Goal: Navigation & Orientation: Find specific page/section

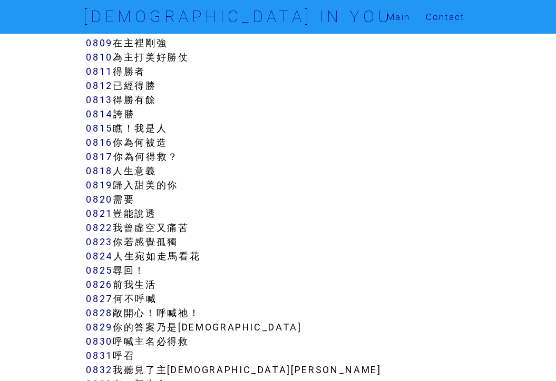
scroll to position [4636, 0]
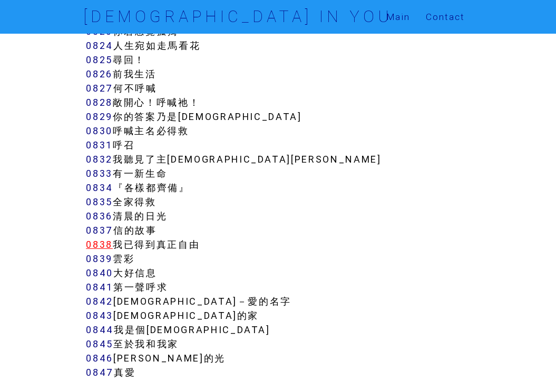
click at [108, 239] on link "0838" at bounding box center [99, 245] width 27 height 12
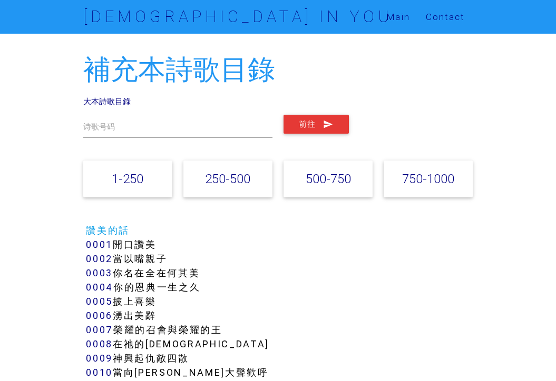
scroll to position [4636, 0]
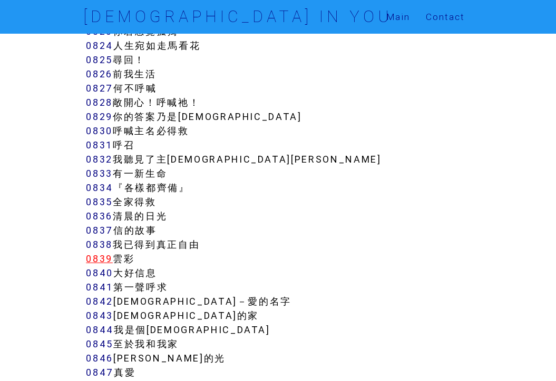
click at [107, 253] on link "0839" at bounding box center [99, 259] width 27 height 12
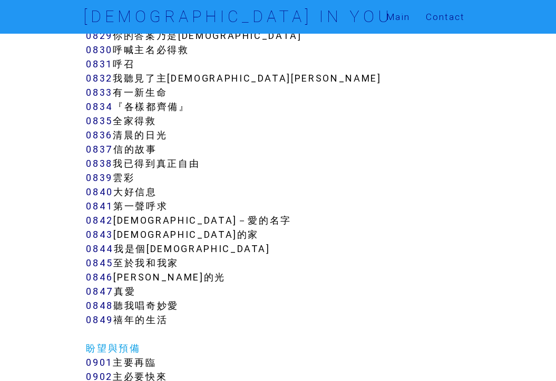
scroll to position [4741, 0]
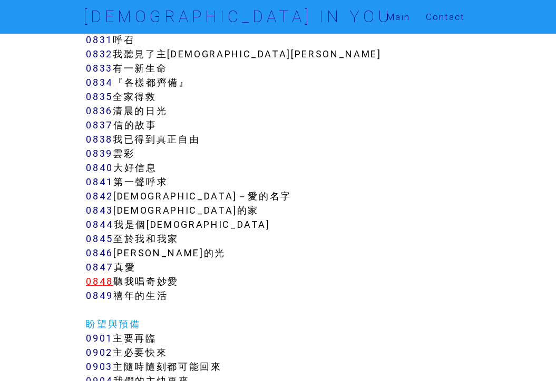
click at [105, 275] on link "0848" at bounding box center [99, 281] width 27 height 12
